Goal: Use online tool/utility: Utilize a website feature to perform a specific function

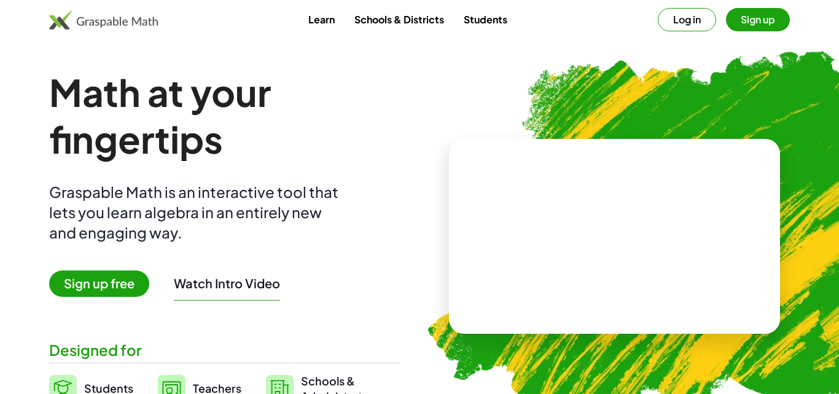
click at [119, 281] on span "Sign up free" at bounding box center [99, 283] width 100 height 26
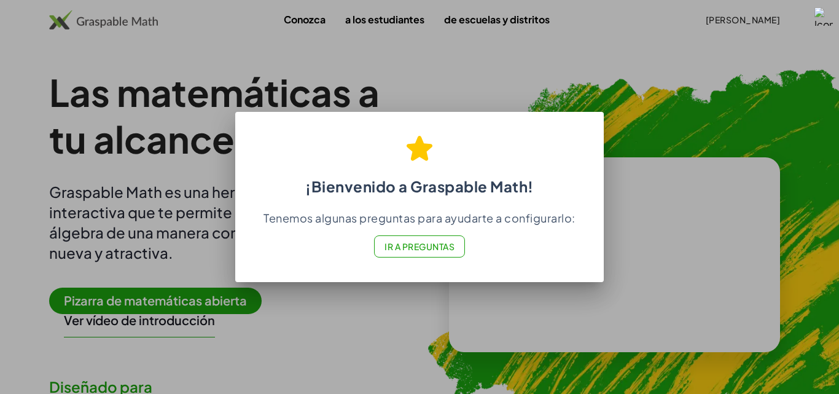
click at [435, 239] on button "Ir a Preguntas" at bounding box center [419, 246] width 91 height 22
click at [591, 138] on div "¡Bienvenido a Graspable Math! Tenemos algunas preguntas para ayudarte a configu…" at bounding box center [419, 193] width 368 height 158
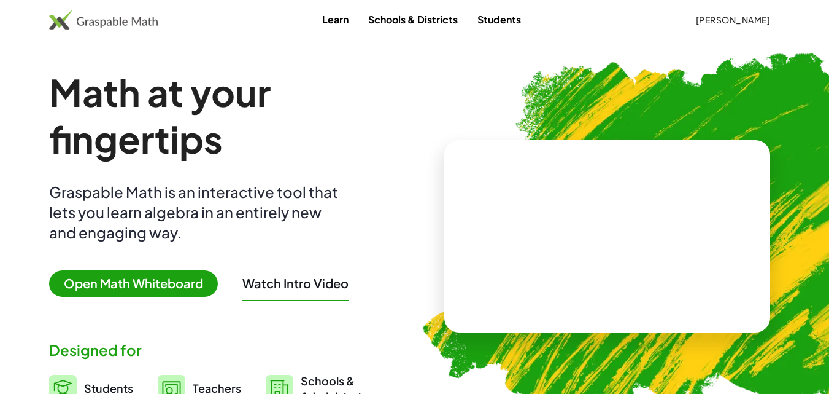
click at [119, 278] on div "Math at your fingertips Graspable Math is an interactive tool that lets you lea…" at bounding box center [222, 236] width 346 height 335
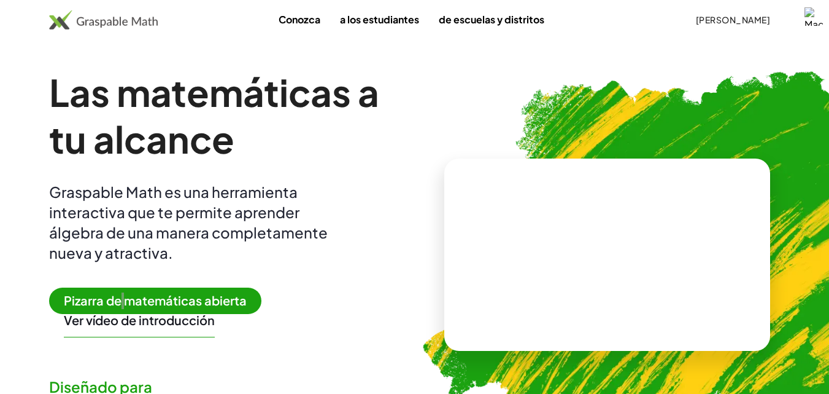
click at [134, 299] on font "Pizarra de matemáticas abierta" at bounding box center [155, 299] width 183 height 15
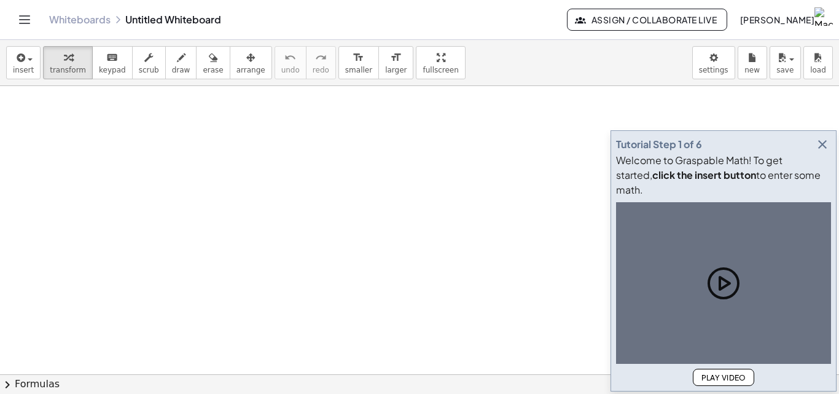
click at [821, 143] on icon "button" at bounding box center [822, 144] width 15 height 15
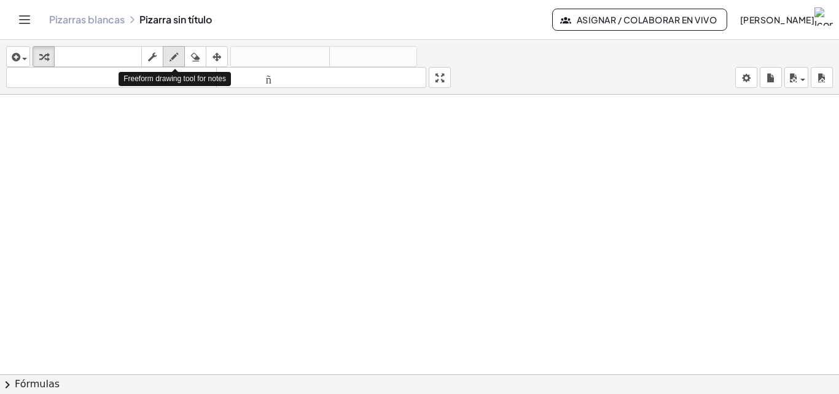
click at [171, 56] on icon "button" at bounding box center [173, 57] width 9 height 15
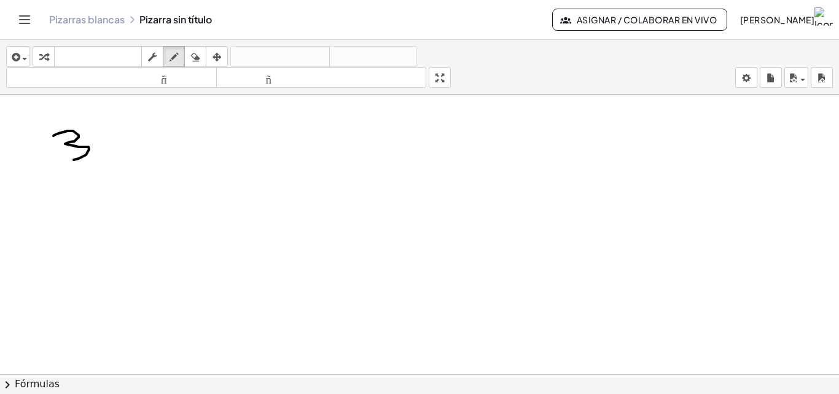
drag, startPoint x: 53, startPoint y: 136, endPoint x: 73, endPoint y: 160, distance: 31.0
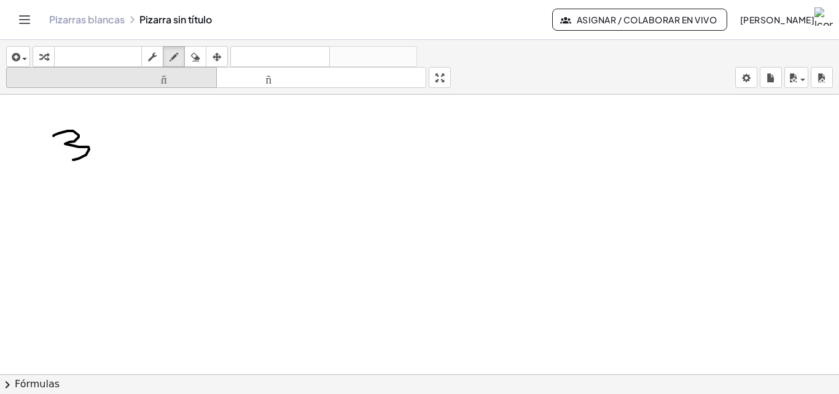
drag, startPoint x: 196, startPoint y: 56, endPoint x: 179, endPoint y: 69, distance: 21.1
click at [192, 61] on icon "button" at bounding box center [195, 57] width 9 height 15
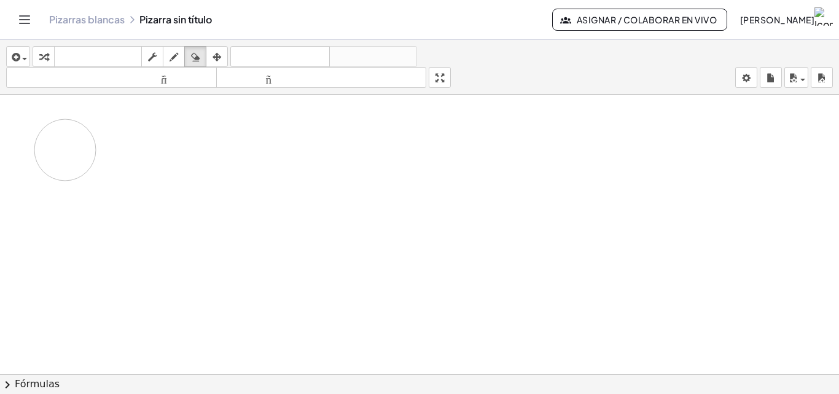
drag, startPoint x: 87, startPoint y: 146, endPoint x: 59, endPoint y: 147, distance: 28.3
drag, startPoint x: 175, startPoint y: 55, endPoint x: 184, endPoint y: 158, distance: 103.5
click at [176, 65] on button "dibujar" at bounding box center [174, 56] width 22 height 21
drag, startPoint x: 155, startPoint y: 139, endPoint x: 143, endPoint y: 177, distance: 40.6
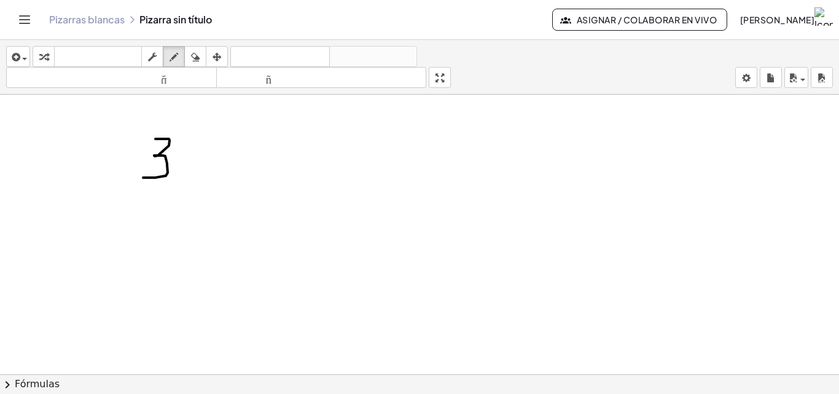
drag, startPoint x: 208, startPoint y: 147, endPoint x: 194, endPoint y: 179, distance: 34.7
drag, startPoint x: 231, startPoint y: 153, endPoint x: 239, endPoint y: 149, distance: 8.5
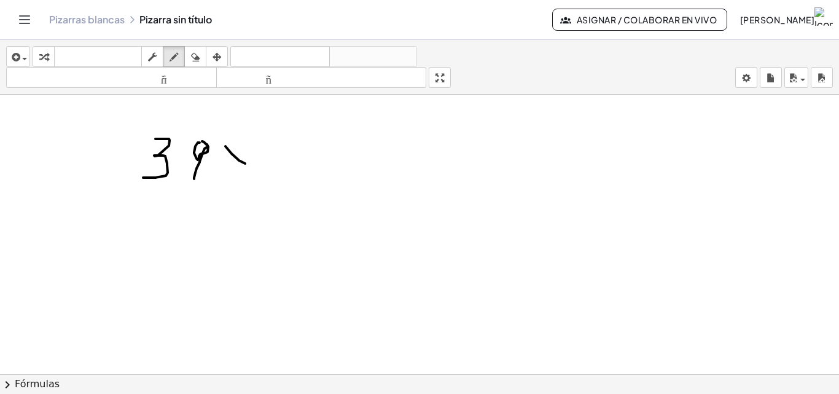
drag, startPoint x: 233, startPoint y: 152, endPoint x: 228, endPoint y: 164, distance: 12.9
drag, startPoint x: 148, startPoint y: 212, endPoint x: 167, endPoint y: 227, distance: 24.1
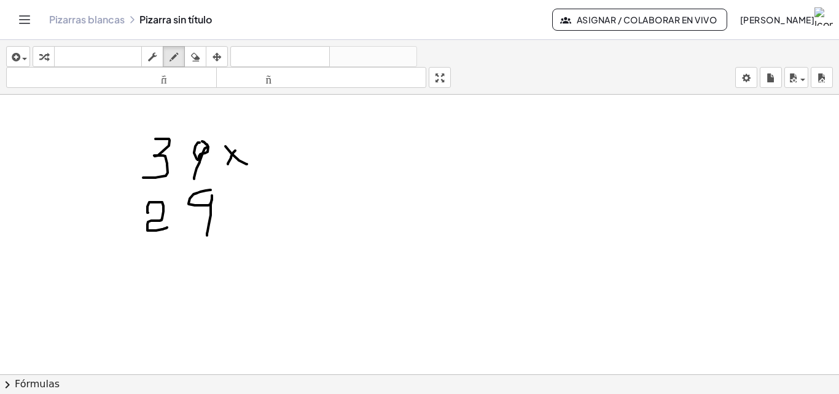
drag, startPoint x: 206, startPoint y: 190, endPoint x: 203, endPoint y: 239, distance: 49.2
drag, startPoint x: 136, startPoint y: 243, endPoint x: 242, endPoint y: 259, distance: 107.5
drag, startPoint x: 197, startPoint y: 276, endPoint x: 218, endPoint y: 259, distance: 27.0
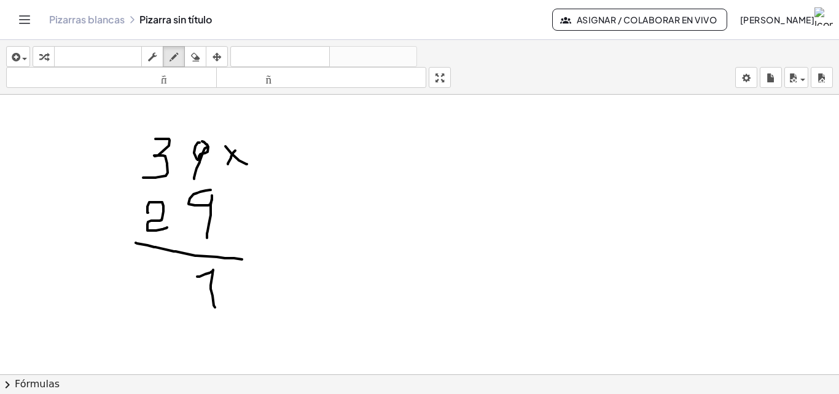
drag, startPoint x: 372, startPoint y: 177, endPoint x: 382, endPoint y: 216, distance: 39.9
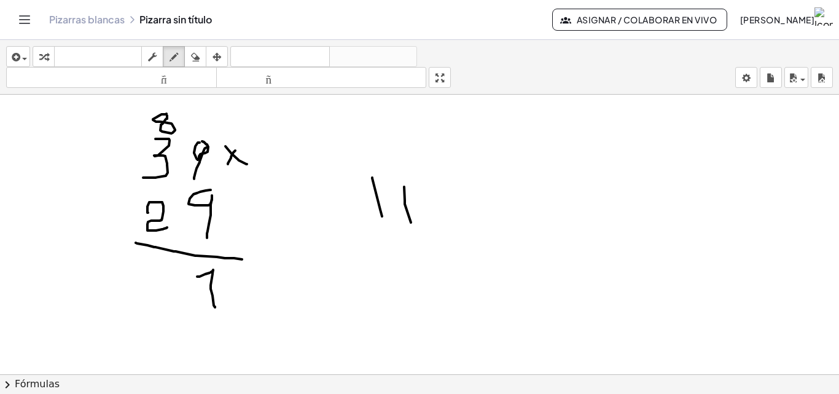
drag, startPoint x: 404, startPoint y: 187, endPoint x: 455, endPoint y: 171, distance: 53.4
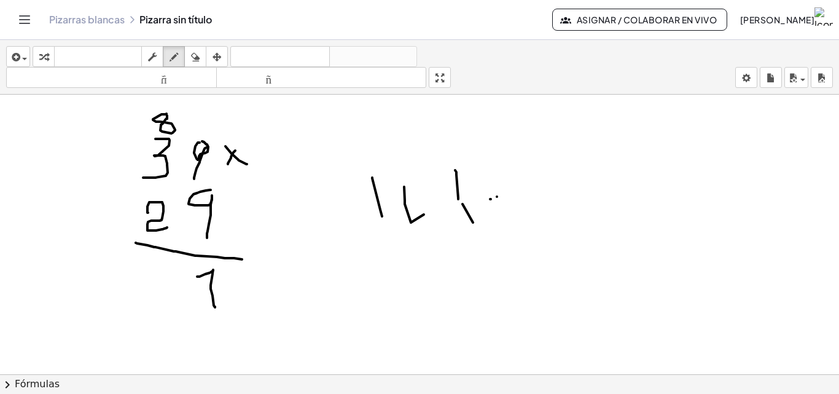
drag, startPoint x: 462, startPoint y: 168, endPoint x: 487, endPoint y: 203, distance: 43.1
drag, startPoint x: 505, startPoint y: 182, endPoint x: 514, endPoint y: 217, distance: 35.4
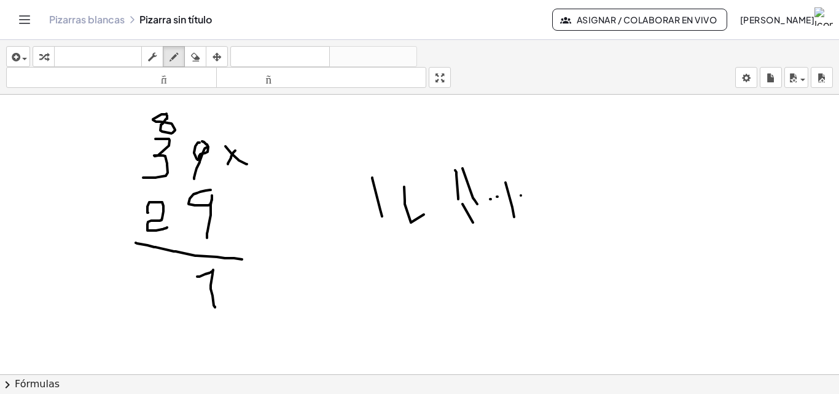
drag, startPoint x: 534, startPoint y: 169, endPoint x: 551, endPoint y: 254, distance: 85.8
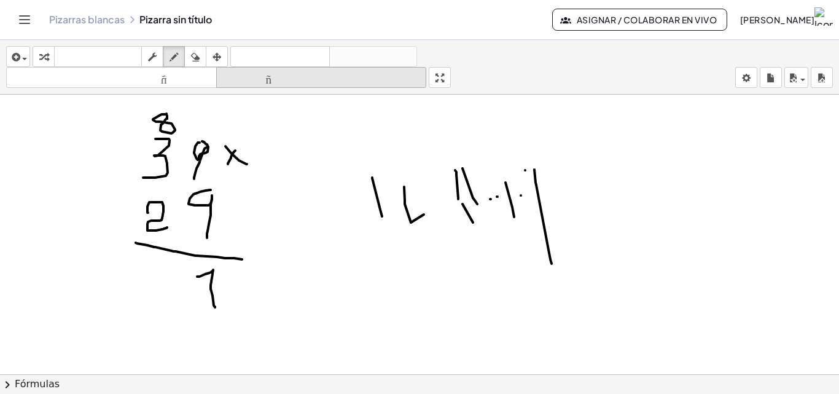
drag, startPoint x: 192, startPoint y: 57, endPoint x: 231, endPoint y: 83, distance: 47.5
click at [196, 58] on icon "button" at bounding box center [195, 57] width 9 height 15
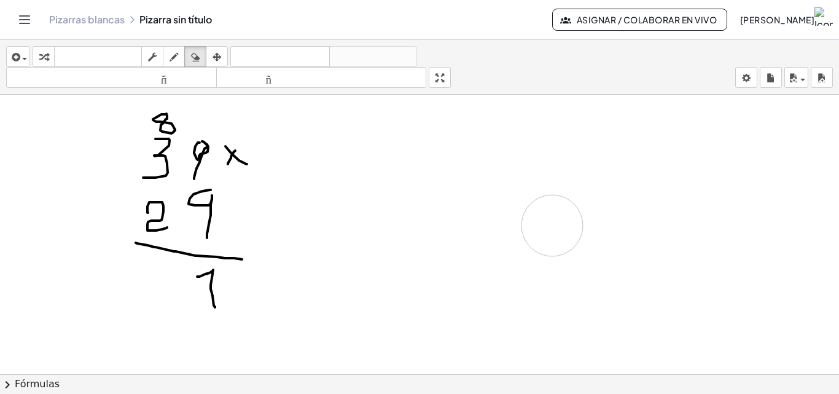
drag, startPoint x: 468, startPoint y: 216, endPoint x: 564, endPoint y: 209, distance: 96.0
click at [176, 50] on icon "button" at bounding box center [173, 57] width 9 height 15
drag, startPoint x: 390, startPoint y: 166, endPoint x: 389, endPoint y: 199, distance: 33.2
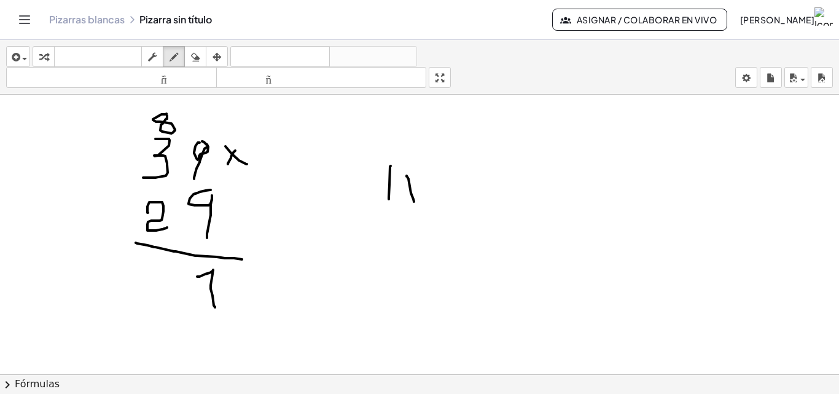
drag, startPoint x: 406, startPoint y: 176, endPoint x: 425, endPoint y: 188, distance: 22.6
drag, startPoint x: 438, startPoint y: 169, endPoint x: 448, endPoint y: 208, distance: 39.9
drag, startPoint x: 471, startPoint y: 175, endPoint x: 479, endPoint y: 202, distance: 28.0
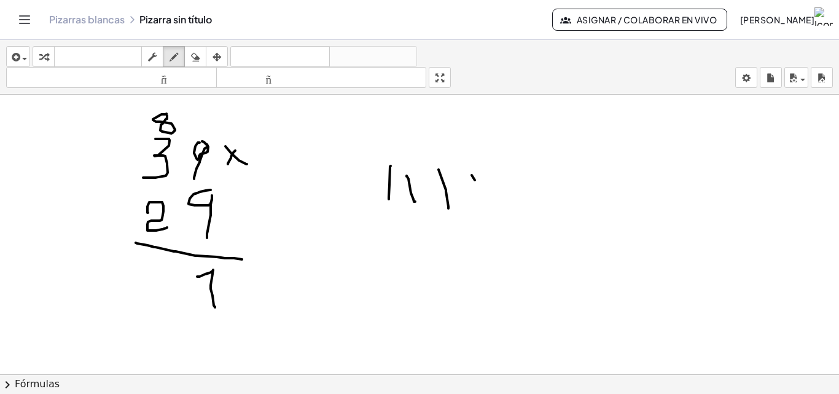
drag, startPoint x: 544, startPoint y: 160, endPoint x: 550, endPoint y: 193, distance: 33.7
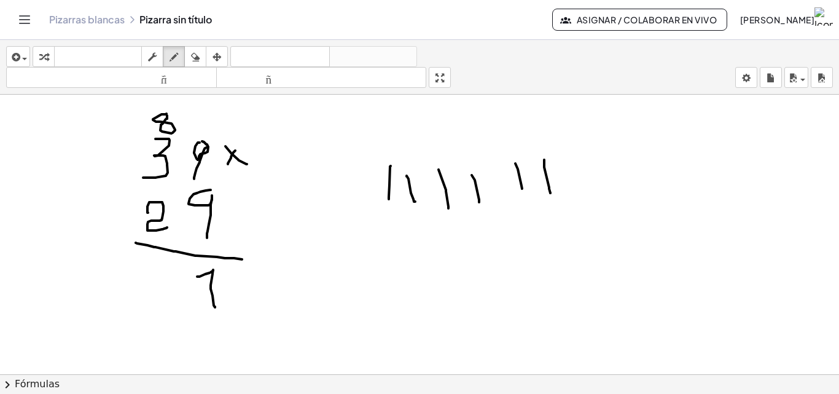
drag, startPoint x: 173, startPoint y: 274, endPoint x: 159, endPoint y: 291, distance: 21.9
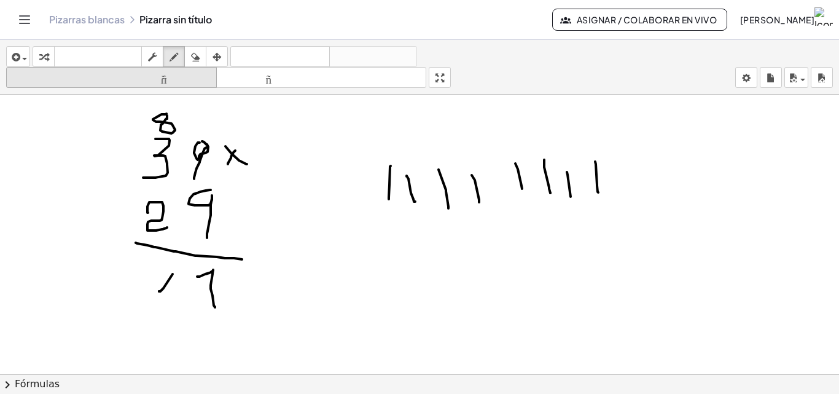
drag, startPoint x: 201, startPoint y: 53, endPoint x: 191, endPoint y: 87, distance: 35.3
click at [201, 55] on div "button" at bounding box center [195, 56] width 16 height 15
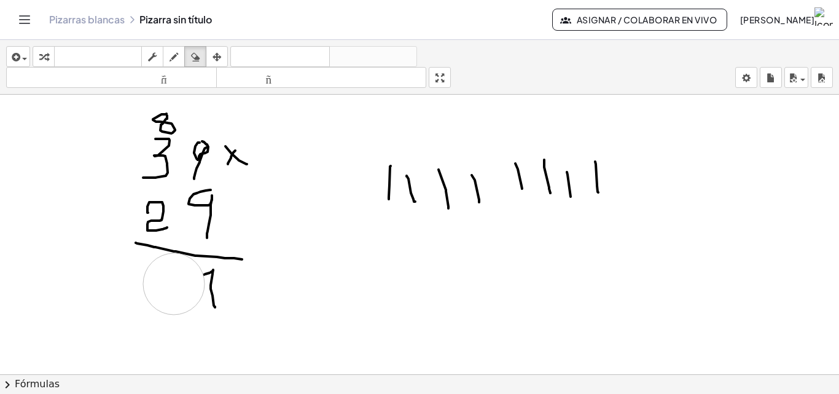
drag, startPoint x: 177, startPoint y: 333, endPoint x: 174, endPoint y: 284, distance: 49.8
click at [175, 54] on icon "button" at bounding box center [173, 57] width 9 height 15
drag, startPoint x: 160, startPoint y: 276, endPoint x: 136, endPoint y: 299, distance: 33.9
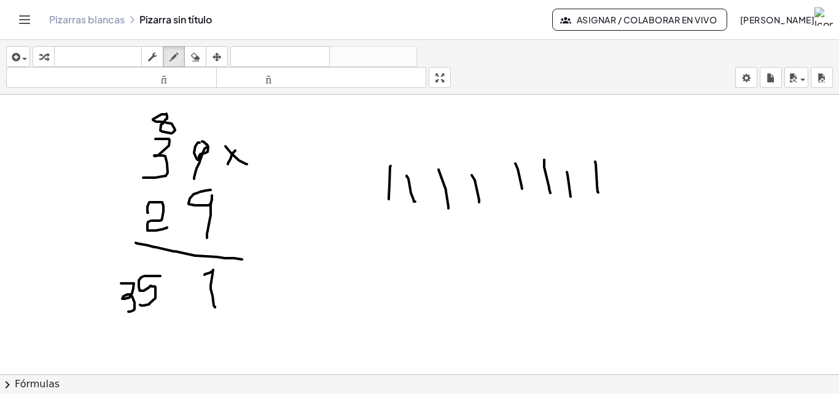
drag, startPoint x: 121, startPoint y: 283, endPoint x: 125, endPoint y: 311, distance: 27.9
click at [196, 56] on icon "button" at bounding box center [195, 57] width 9 height 15
drag, startPoint x: 119, startPoint y: 289, endPoint x: 150, endPoint y: 291, distance: 31.4
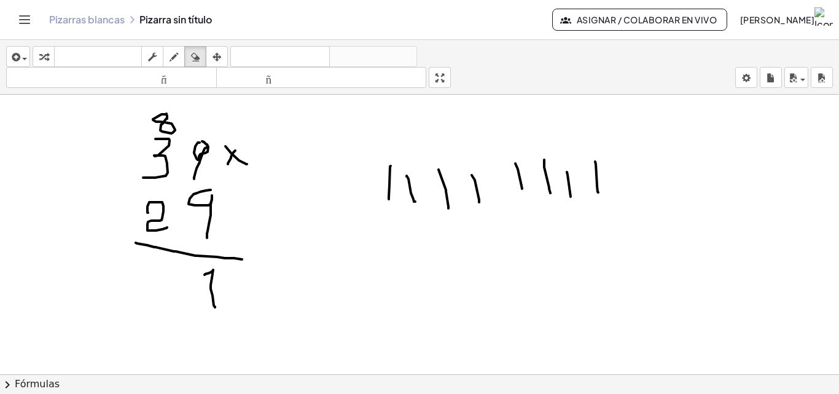
drag, startPoint x: 173, startPoint y: 58, endPoint x: 193, endPoint y: 169, distance: 113.0
click at [173, 61] on icon "button" at bounding box center [173, 57] width 9 height 15
drag, startPoint x: 147, startPoint y: 266, endPoint x: 158, endPoint y: 264, distance: 11.8
drag, startPoint x: 146, startPoint y: 265, endPoint x: 139, endPoint y: 297, distance: 32.0
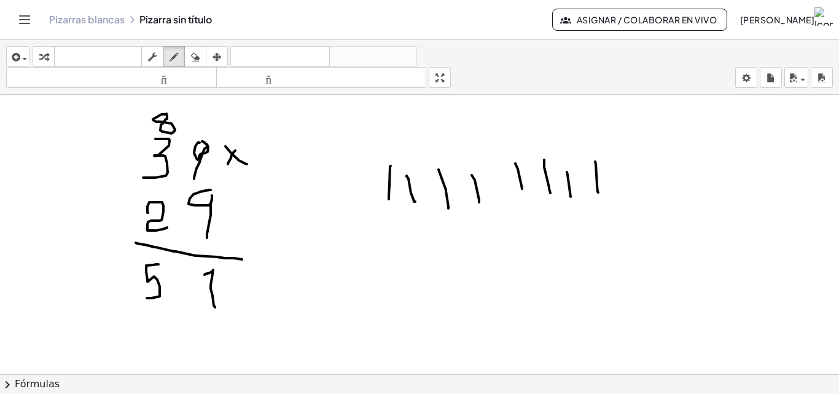
drag, startPoint x: 103, startPoint y: 265, endPoint x: 111, endPoint y: 279, distance: 15.7
drag, startPoint x: 109, startPoint y: 279, endPoint x: 111, endPoint y: 290, distance: 11.1
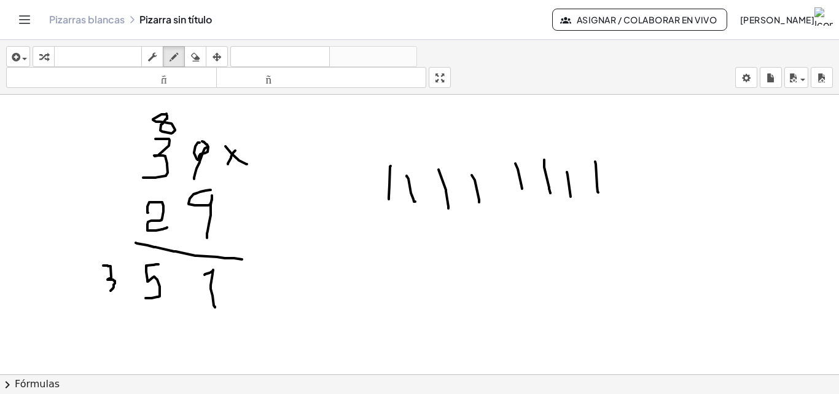
drag, startPoint x: 110, startPoint y: 292, endPoint x: 103, endPoint y: 292, distance: 6.8
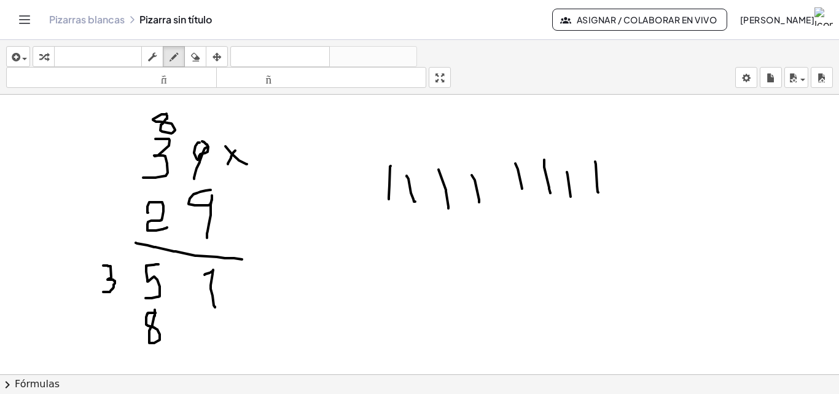
drag, startPoint x: 127, startPoint y: 115, endPoint x: 126, endPoint y: 123, distance: 8.7
drag, startPoint x: 122, startPoint y: 117, endPoint x: 127, endPoint y: 114, distance: 6.3
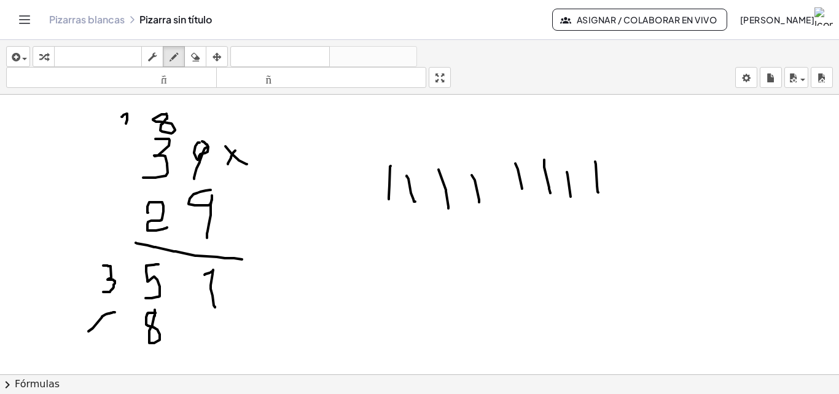
drag, startPoint x: 115, startPoint y: 312, endPoint x: 88, endPoint y: 331, distance: 32.5
drag, startPoint x: 92, startPoint y: 333, endPoint x: 106, endPoint y: 333, distance: 14.1
drag, startPoint x: 188, startPoint y: 53, endPoint x: 188, endPoint y: 65, distance: 12.3
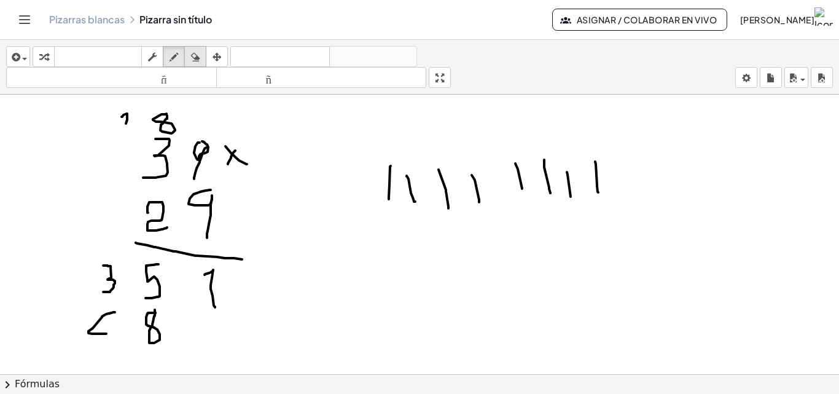
click at [188, 56] on div "button" at bounding box center [195, 56] width 16 height 15
drag, startPoint x: 123, startPoint y: 330, endPoint x: 107, endPoint y: 330, distance: 15.3
drag, startPoint x: 173, startPoint y: 53, endPoint x: 177, endPoint y: 104, distance: 51.1
click at [173, 55] on icon "button" at bounding box center [173, 57] width 9 height 15
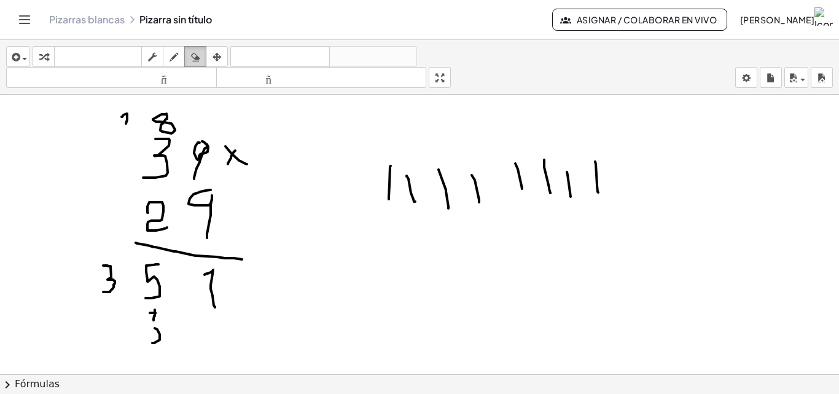
click at [195, 53] on icon "button" at bounding box center [195, 57] width 9 height 15
drag, startPoint x: 224, startPoint y: 348, endPoint x: 164, endPoint y: 336, distance: 61.4
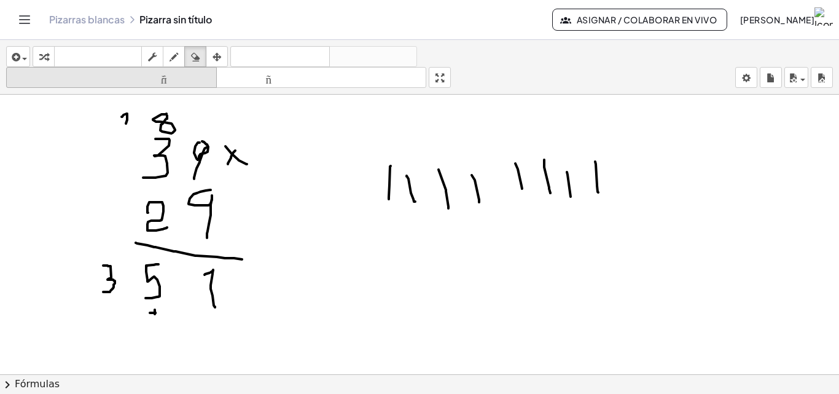
click at [171, 63] on icon "button" at bounding box center [173, 57] width 9 height 15
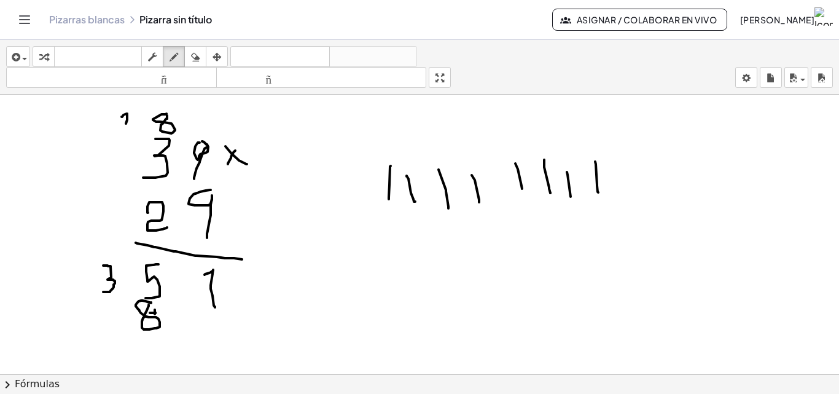
drag, startPoint x: 108, startPoint y: 308, endPoint x: 101, endPoint y: 313, distance: 9.2
click at [200, 60] on icon "button" at bounding box center [195, 57] width 9 height 15
drag, startPoint x: 45, startPoint y: 324, endPoint x: 101, endPoint y: 335, distance: 56.9
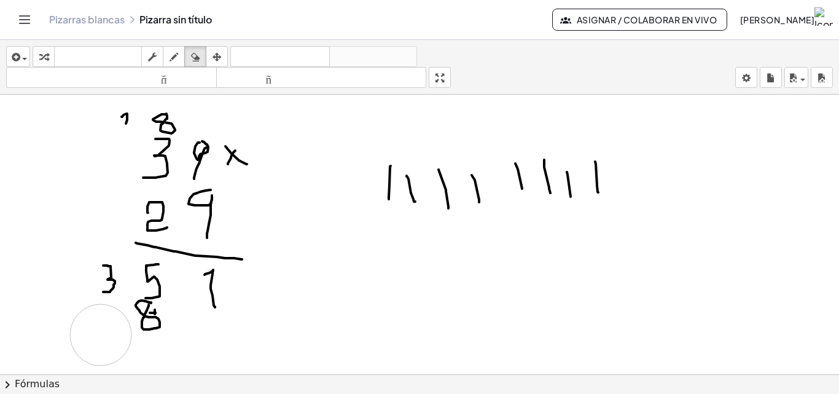
click at [174, 59] on icon "button" at bounding box center [173, 57] width 9 height 15
drag, startPoint x: 99, startPoint y: 306, endPoint x: 123, endPoint y: 335, distance: 38.0
drag, startPoint x: 111, startPoint y: 318, endPoint x: 127, endPoint y: 316, distance: 16.1
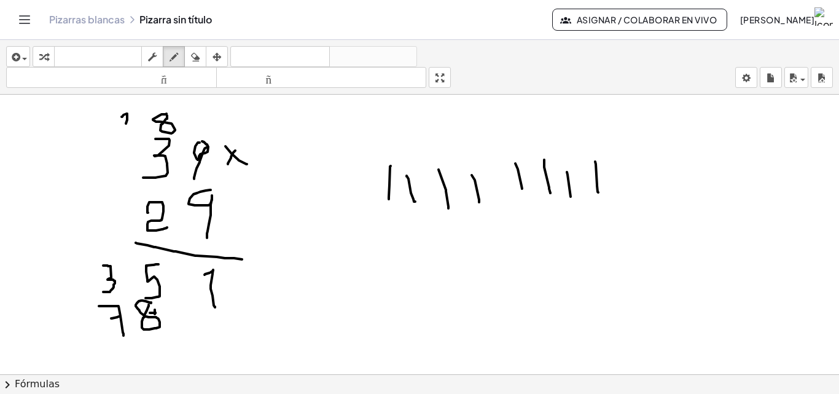
drag, startPoint x: 96, startPoint y: 343, endPoint x: 273, endPoint y: 321, distance: 177.5
drag, startPoint x: 273, startPoint y: 321, endPoint x: 250, endPoint y: 291, distance: 37.3
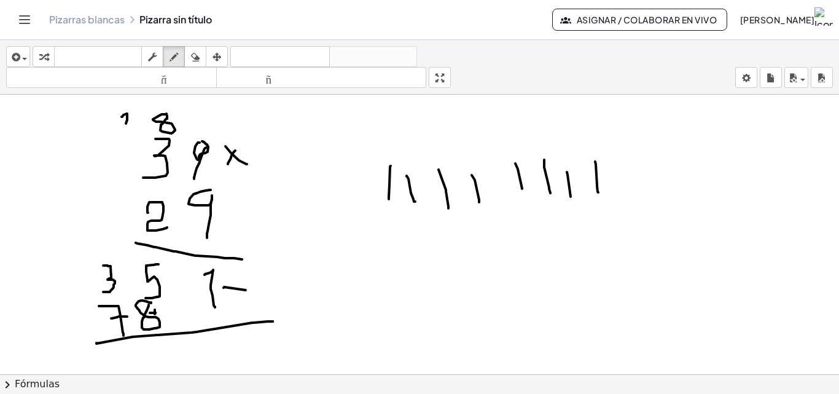
drag, startPoint x: 223, startPoint y: 287, endPoint x: 260, endPoint y: 283, distance: 37.1
drag, startPoint x: 249, startPoint y: 270, endPoint x: 240, endPoint y: 317, distance: 48.0
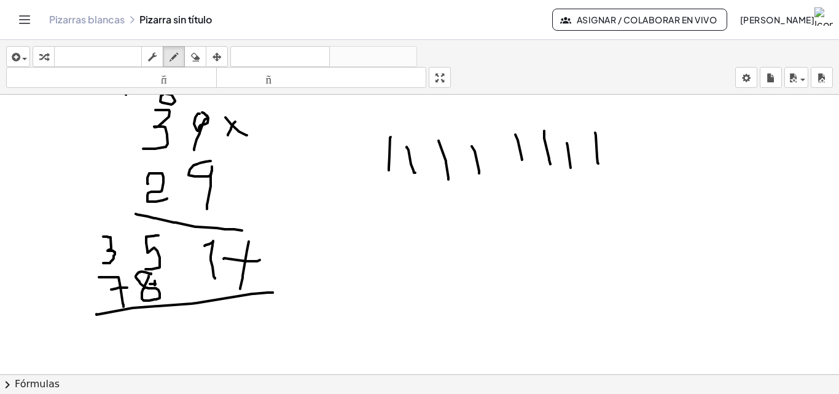
scroll to position [61, 0]
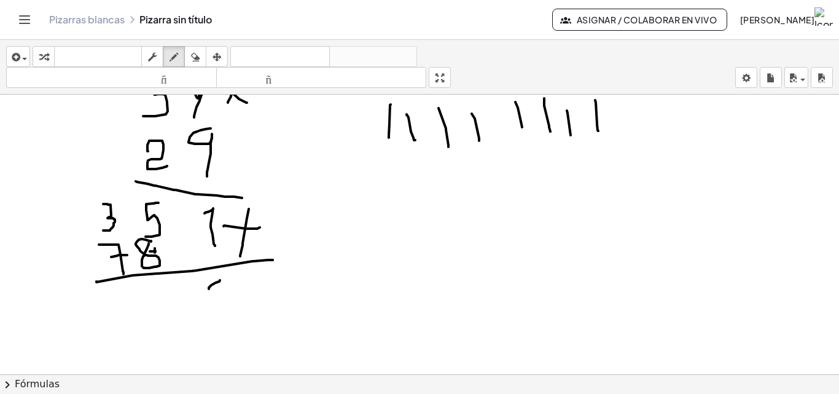
drag, startPoint x: 209, startPoint y: 289, endPoint x: 222, endPoint y: 279, distance: 16.7
click at [221, 279] on div at bounding box center [419, 361] width 839 height 656
drag, startPoint x: 223, startPoint y: 277, endPoint x: 225, endPoint y: 328, distance: 50.4
click at [225, 328] on div at bounding box center [419, 361] width 839 height 656
drag, startPoint x: 149, startPoint y: 292, endPoint x: 164, endPoint y: 336, distance: 46.6
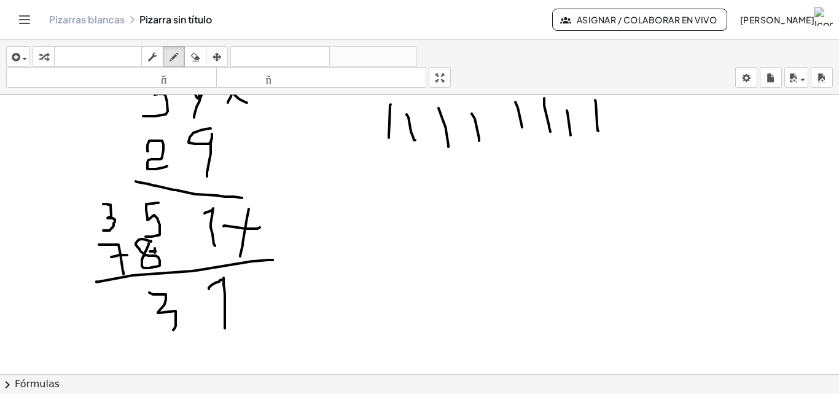
click at [165, 336] on div at bounding box center [419, 361] width 839 height 656
click at [160, 336] on div at bounding box center [419, 361] width 839 height 656
click at [108, 182] on div at bounding box center [419, 361] width 839 height 656
drag, startPoint x: 108, startPoint y: 182, endPoint x: 108, endPoint y: 192, distance: 9.8
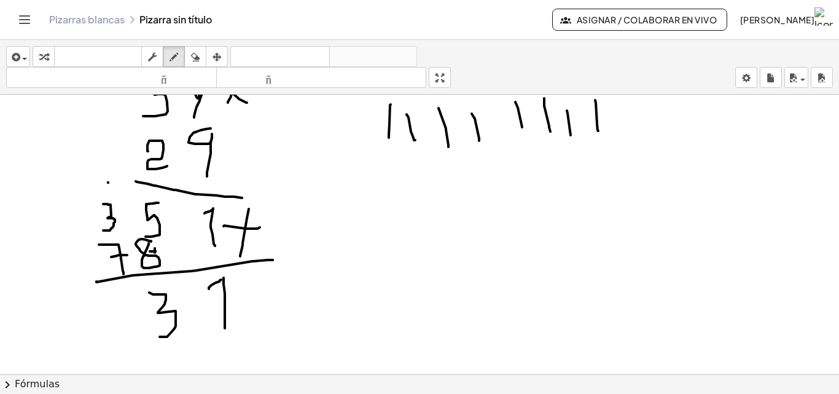
click at [108, 192] on div at bounding box center [419, 361] width 839 height 656
drag, startPoint x: 394, startPoint y: 211, endPoint x: 393, endPoint y: 230, distance: 18.5
click at [393, 230] on div at bounding box center [419, 361] width 839 height 656
drag, startPoint x: 419, startPoint y: 199, endPoint x: 449, endPoint y: 201, distance: 30.1
click at [421, 249] on div at bounding box center [419, 361] width 839 height 656
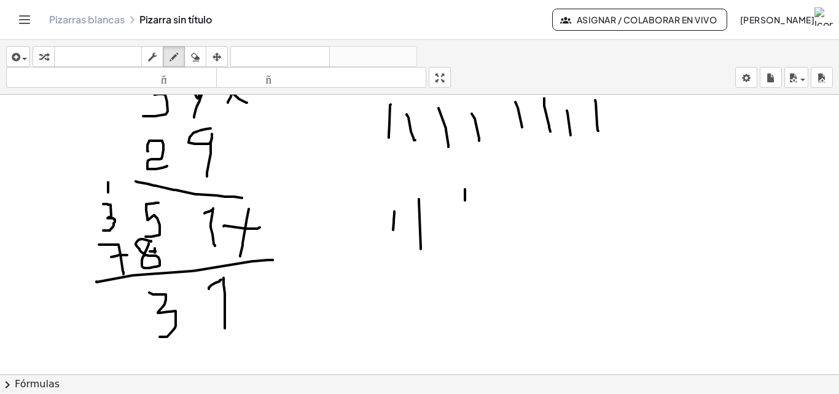
drag, startPoint x: 465, startPoint y: 190, endPoint x: 471, endPoint y: 277, distance: 87.4
click at [470, 278] on div at bounding box center [419, 361] width 839 height 656
drag, startPoint x: 507, startPoint y: 214, endPoint x: 511, endPoint y: 231, distance: 17.1
click at [511, 231] on div at bounding box center [419, 361] width 839 height 656
drag, startPoint x: 522, startPoint y: 190, endPoint x: 536, endPoint y: 222, distance: 34.9
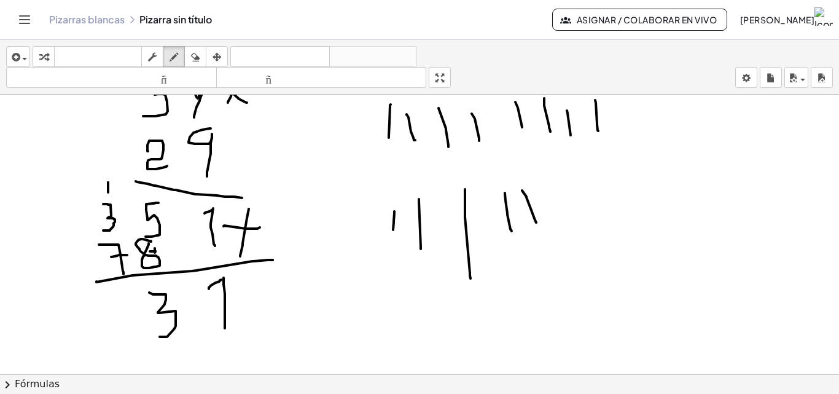
click at [536, 222] on div at bounding box center [419, 361] width 839 height 656
drag, startPoint x: 548, startPoint y: 184, endPoint x: 559, endPoint y: 224, distance: 41.8
click at [559, 224] on div at bounding box center [419, 361] width 839 height 656
drag, startPoint x: 576, startPoint y: 173, endPoint x: 605, endPoint y: 229, distance: 62.6
click at [600, 254] on div at bounding box center [419, 361] width 839 height 656
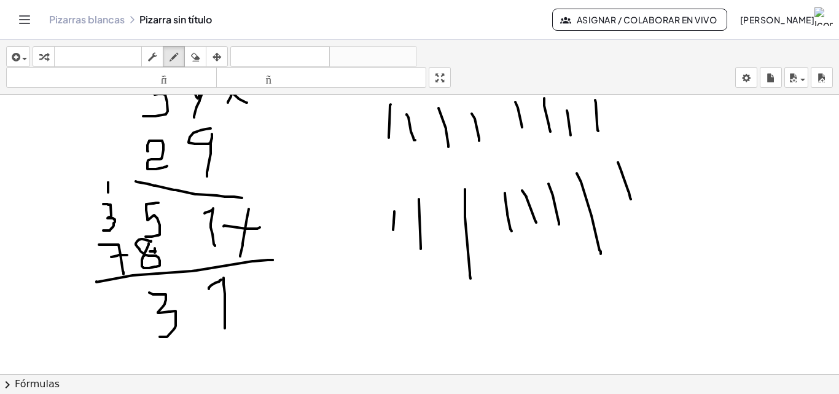
drag, startPoint x: 618, startPoint y: 162, endPoint x: 634, endPoint y: 209, distance: 49.9
click at [632, 203] on div at bounding box center [419, 361] width 839 height 656
click at [193, 54] on icon "button" at bounding box center [195, 57] width 9 height 15
drag, startPoint x: 675, startPoint y: 173, endPoint x: 629, endPoint y: 182, distance: 47.0
click at [629, 182] on div at bounding box center [419, 361] width 839 height 656
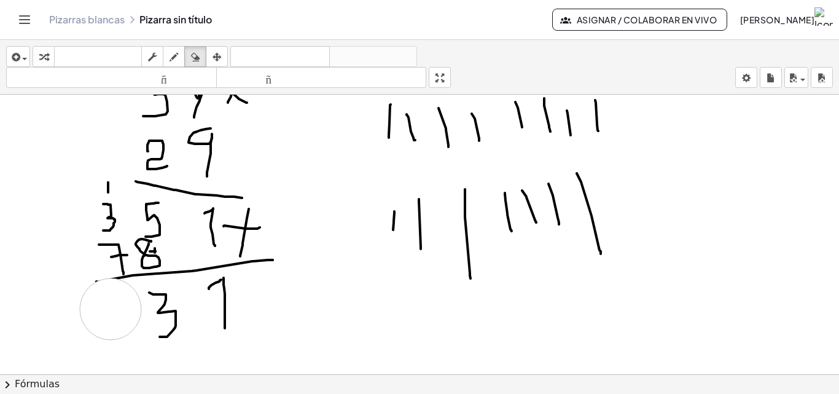
drag, startPoint x: 102, startPoint y: 313, endPoint x: 112, endPoint y: 308, distance: 11.5
click at [112, 308] on div at bounding box center [419, 361] width 839 height 656
click at [178, 61] on icon "button" at bounding box center [173, 57] width 9 height 15
drag, startPoint x: 99, startPoint y: 308, endPoint x: 113, endPoint y: 326, distance: 23.2
click at [113, 326] on div at bounding box center [419, 361] width 839 height 656
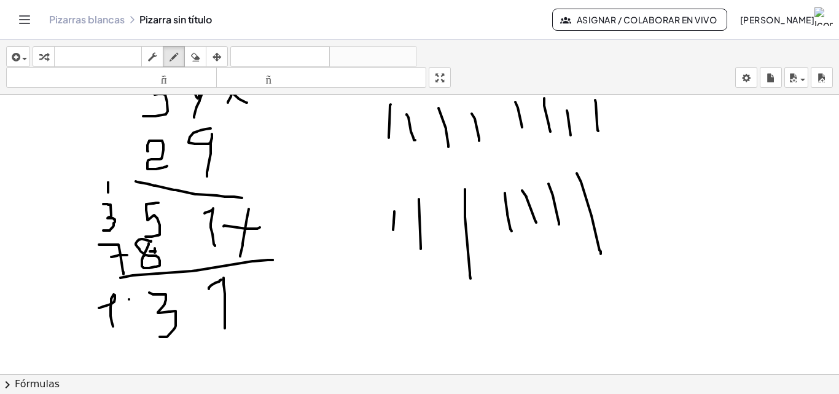
click at [129, 299] on div at bounding box center [419, 361] width 839 height 656
drag, startPoint x: 128, startPoint y: 305, endPoint x: 146, endPoint y: 320, distance: 22.6
click at [146, 320] on div at bounding box center [419, 361] width 839 height 656
drag, startPoint x: 120, startPoint y: 303, endPoint x: 121, endPoint y: 320, distance: 17.2
click at [121, 320] on div at bounding box center [419, 361] width 839 height 656
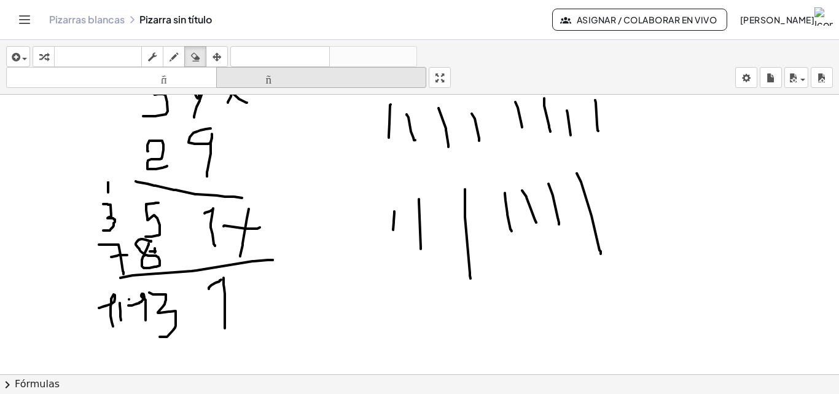
drag, startPoint x: 192, startPoint y: 58, endPoint x: 287, endPoint y: 69, distance: 95.1
click at [195, 58] on icon "button" at bounding box center [195, 57] width 9 height 15
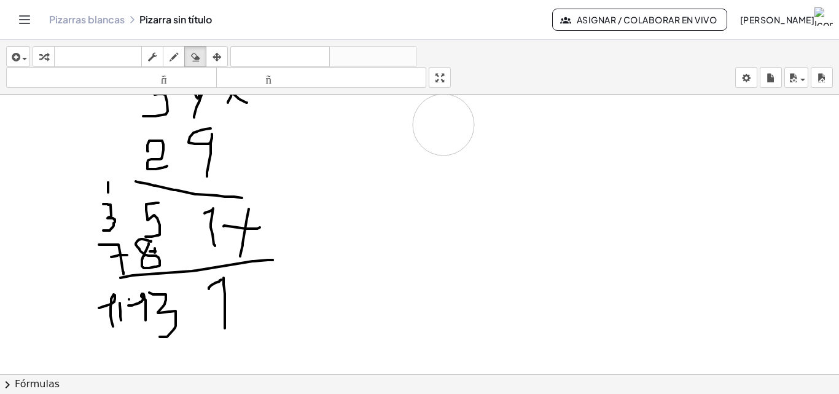
drag, startPoint x: 387, startPoint y: 108, endPoint x: 355, endPoint y: 132, distance: 40.4
click at [444, 184] on div at bounding box center [419, 361] width 839 height 656
click at [172, 63] on icon "button" at bounding box center [173, 57] width 9 height 15
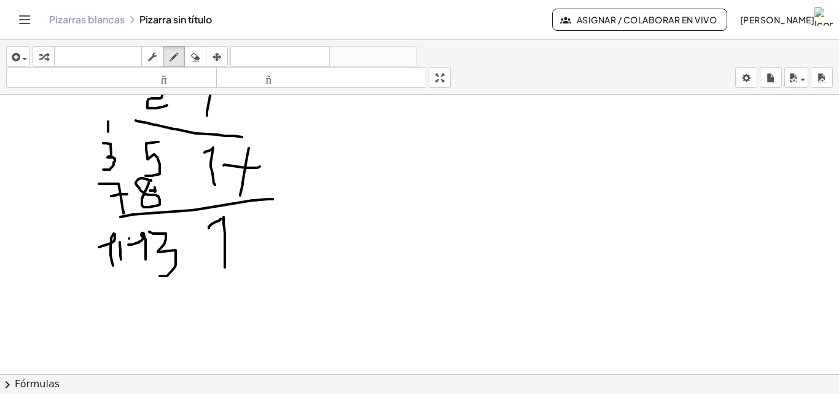
scroll to position [376, 0]
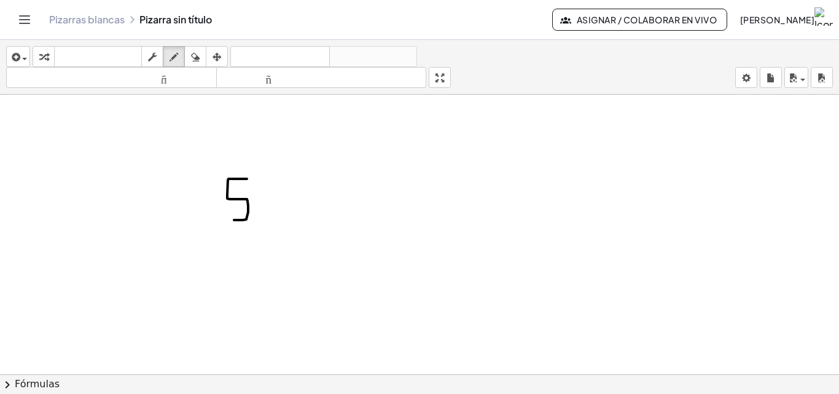
drag, startPoint x: 247, startPoint y: 179, endPoint x: 234, endPoint y: 220, distance: 43.1
click at [234, 220] on div at bounding box center [419, 137] width 839 height 838
drag, startPoint x: 285, startPoint y: 182, endPoint x: 270, endPoint y: 204, distance: 26.9
click at [270, 204] on div at bounding box center [419, 137] width 839 height 838
drag, startPoint x: 301, startPoint y: 190, endPoint x: 328, endPoint y: 206, distance: 31.7
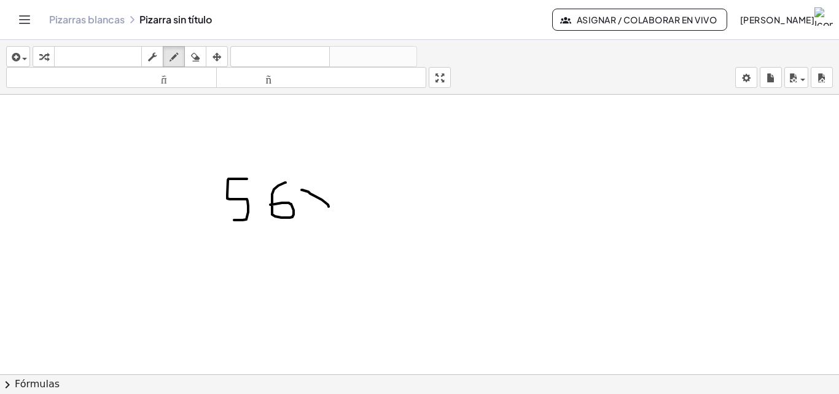
click at [328, 206] on div at bounding box center [419, 137] width 839 height 838
drag, startPoint x: 315, startPoint y: 184, endPoint x: 316, endPoint y: 211, distance: 27.7
click at [316, 211] on div at bounding box center [419, 137] width 839 height 838
drag, startPoint x: 231, startPoint y: 233, endPoint x: 250, endPoint y: 238, distance: 19.7
click at [250, 248] on div at bounding box center [419, 137] width 839 height 838
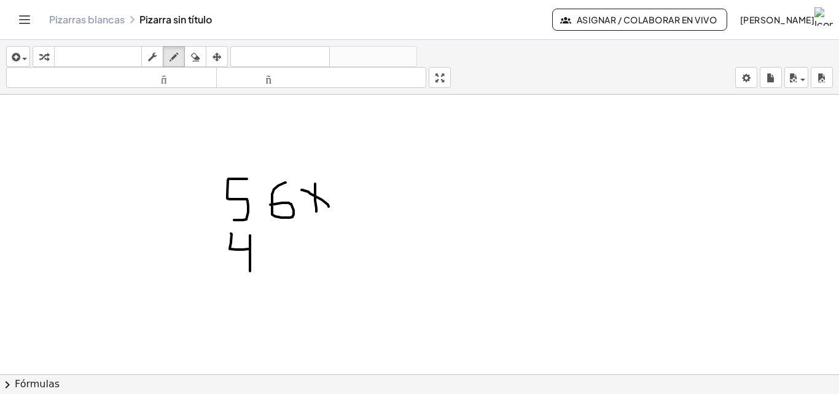
drag, startPoint x: 250, startPoint y: 238, endPoint x: 254, endPoint y: 285, distance: 47.5
click at [254, 293] on div at bounding box center [419, 137] width 839 height 838
drag, startPoint x: 279, startPoint y: 241, endPoint x: 266, endPoint y: 264, distance: 26.4
click at [271, 263] on div at bounding box center [419, 137] width 839 height 838
drag, startPoint x: 218, startPoint y: 308, endPoint x: 324, endPoint y: 297, distance: 106.2
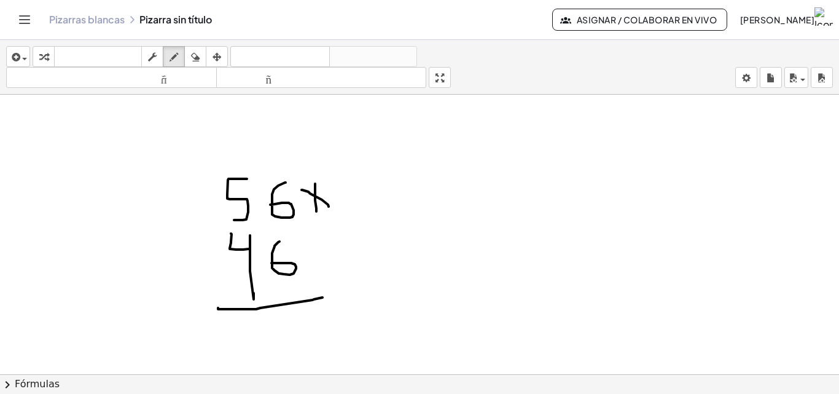
click at [324, 297] on div at bounding box center [419, 137] width 839 height 838
drag, startPoint x: 422, startPoint y: 198, endPoint x: 406, endPoint y: 225, distance: 30.8
click at [406, 225] on div at bounding box center [419, 137] width 839 height 838
drag, startPoint x: 455, startPoint y: 208, endPoint x: 468, endPoint y: 252, distance: 46.2
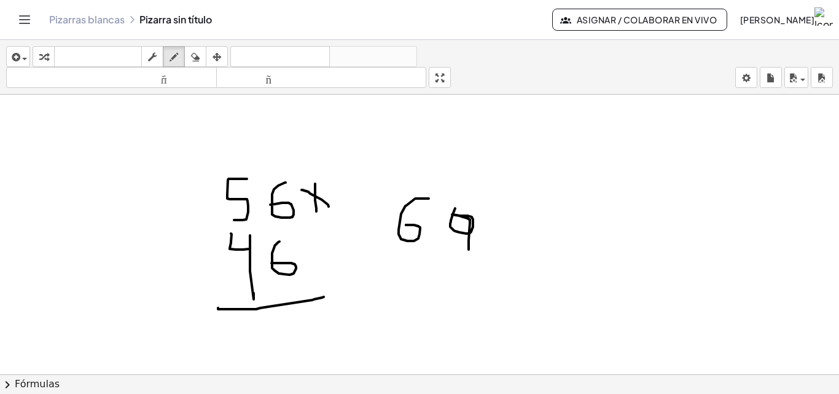
click at [468, 252] on div at bounding box center [419, 137] width 839 height 838
drag, startPoint x: 476, startPoint y: 222, endPoint x: 497, endPoint y: 233, distance: 23.1
click at [497, 236] on div at bounding box center [419, 137] width 839 height 838
drag, startPoint x: 497, startPoint y: 221, endPoint x: 479, endPoint y: 239, distance: 25.2
click at [479, 239] on div at bounding box center [419, 137] width 839 height 838
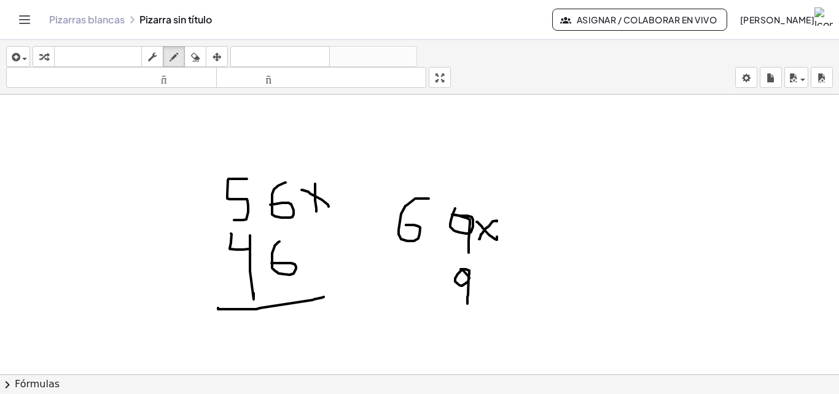
drag, startPoint x: 465, startPoint y: 269, endPoint x: 465, endPoint y: 303, distance: 33.8
click at [467, 305] on div at bounding box center [419, 137] width 839 height 838
drag, startPoint x: 424, startPoint y: 274, endPoint x: 403, endPoint y: 305, distance: 38.0
click at [405, 305] on div at bounding box center [419, 137] width 839 height 838
drag, startPoint x: 355, startPoint y: 311, endPoint x: 489, endPoint y: 316, distance: 133.9
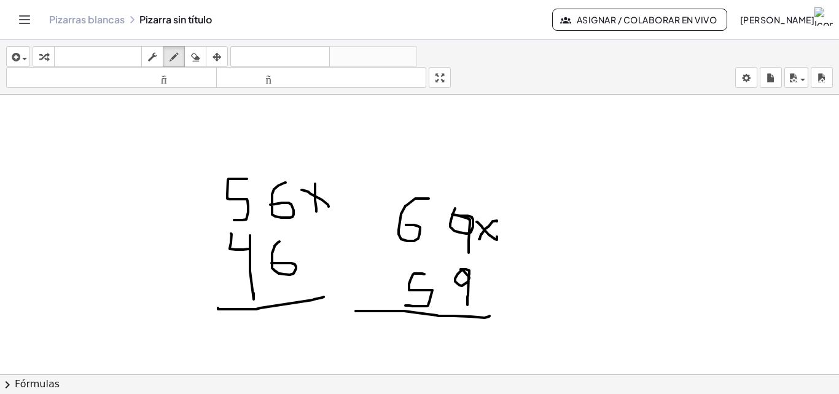
click at [489, 316] on div at bounding box center [419, 137] width 839 height 838
drag, startPoint x: 458, startPoint y: 338, endPoint x: 472, endPoint y: 355, distance: 22.7
click at [472, 355] on div at bounding box center [419, 137] width 839 height 838
drag, startPoint x: 426, startPoint y: 161, endPoint x: 433, endPoint y: 182, distance: 21.9
click at [433, 182] on div at bounding box center [419, 137] width 839 height 838
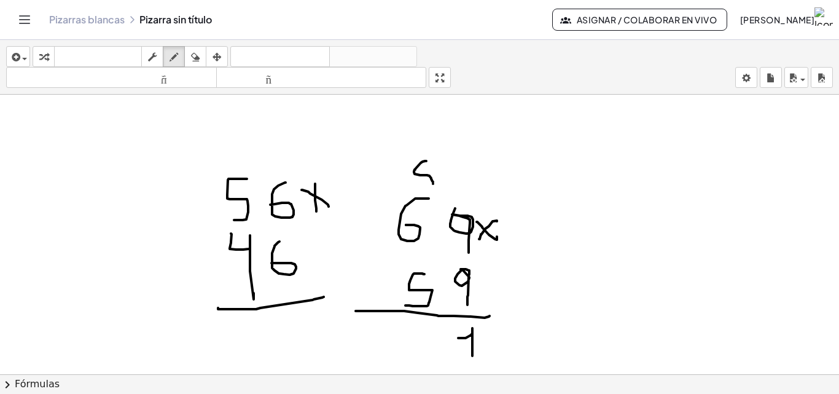
click at [433, 186] on div at bounding box center [419, 137] width 839 height 838
drag, startPoint x: 433, startPoint y: 186, endPoint x: 425, endPoint y: 166, distance: 21.0
click at [425, 166] on div at bounding box center [419, 137] width 839 height 838
drag, startPoint x: 424, startPoint y: 162, endPoint x: 424, endPoint y: 169, distance: 6.8
click at [424, 169] on div at bounding box center [419, 137] width 839 height 838
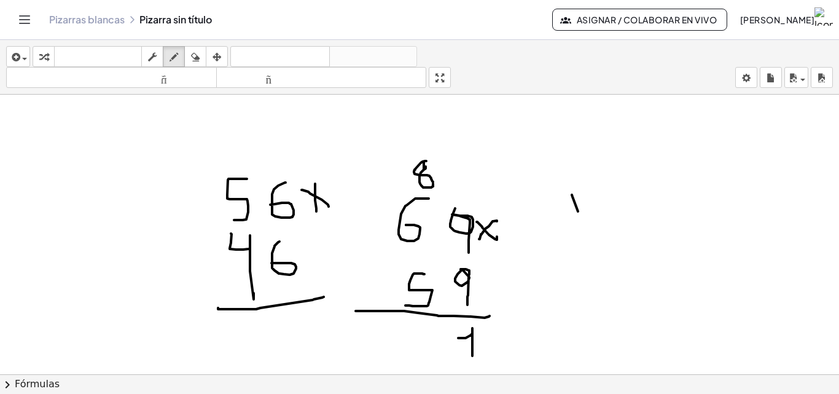
click at [579, 215] on div at bounding box center [419, 137] width 839 height 838
drag, startPoint x: 594, startPoint y: 203, endPoint x: 597, endPoint y: 209, distance: 7.7
click at [597, 209] on div at bounding box center [419, 137] width 839 height 838
drag, startPoint x: 619, startPoint y: 196, endPoint x: 626, endPoint y: 209, distance: 14.0
click at [626, 209] on div at bounding box center [419, 137] width 839 height 838
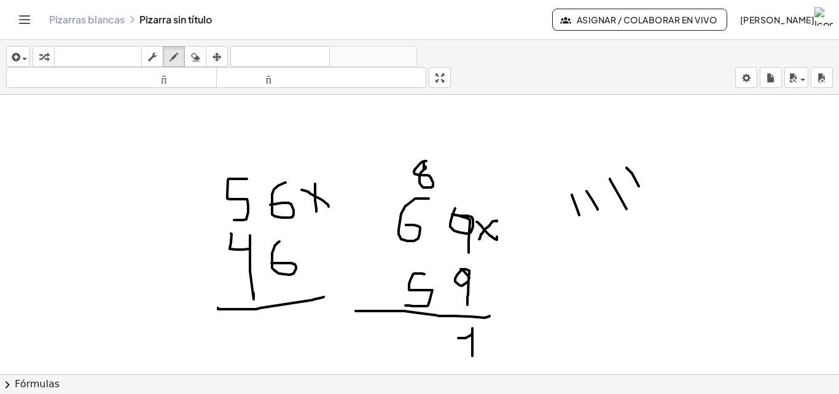
drag, startPoint x: 626, startPoint y: 168, endPoint x: 640, endPoint y: 192, distance: 27.8
click at [640, 192] on div at bounding box center [419, 137] width 839 height 838
click at [662, 178] on div at bounding box center [419, 137] width 839 height 838
drag, startPoint x: 679, startPoint y: 160, endPoint x: 680, endPoint y: 171, distance: 11.7
click at [685, 175] on div at bounding box center [419, 137] width 839 height 838
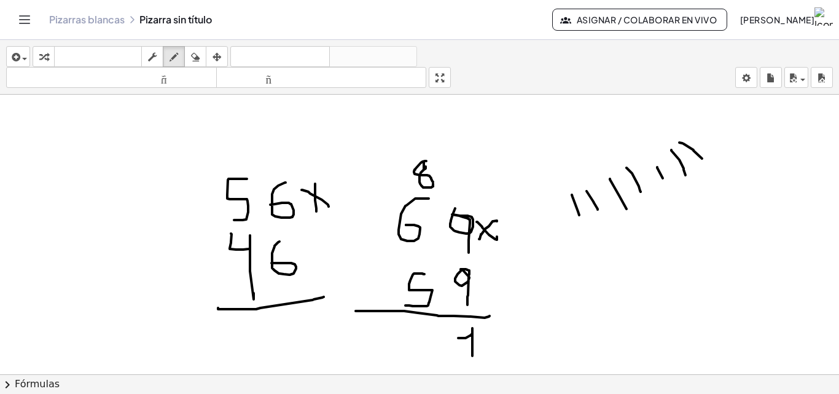
drag, startPoint x: 679, startPoint y: 142, endPoint x: 695, endPoint y: 162, distance: 25.3
click at [706, 166] on div at bounding box center [419, 137] width 839 height 838
drag, startPoint x: 722, startPoint y: 140, endPoint x: 733, endPoint y: 160, distance: 23.1
click at [733, 160] on div at bounding box center [419, 137] width 839 height 838
click at [398, 333] on div at bounding box center [419, 137] width 839 height 838
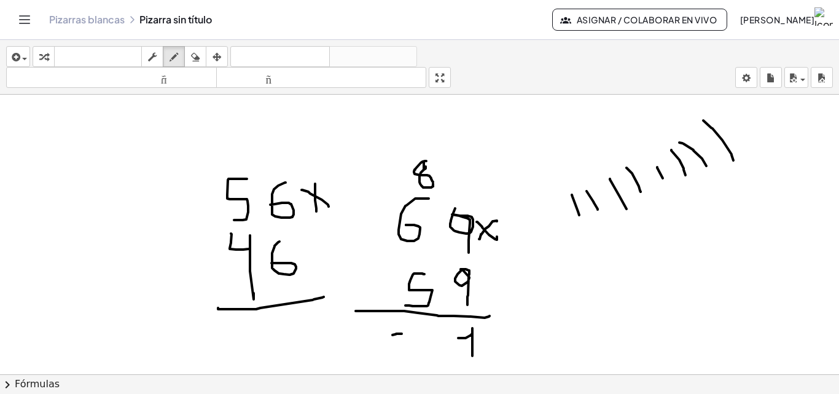
click at [392, 335] on div at bounding box center [419, 137] width 839 height 838
click at [390, 332] on div at bounding box center [419, 137] width 839 height 838
drag, startPoint x: 390, startPoint y: 332, endPoint x: 405, endPoint y: 349, distance: 22.2
click at [405, 349] on div at bounding box center [419, 137] width 839 height 838
drag, startPoint x: 379, startPoint y: 328, endPoint x: 375, endPoint y: 341, distance: 13.4
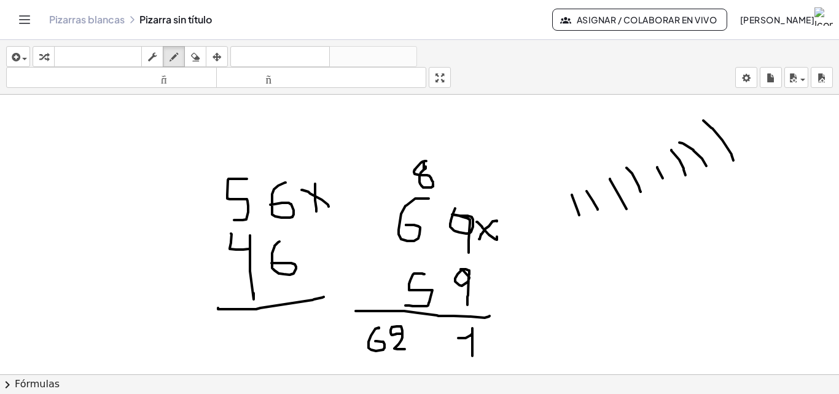
click at [375, 341] on div at bounding box center [419, 137] width 839 height 838
click at [373, 341] on div at bounding box center [419, 137] width 839 height 838
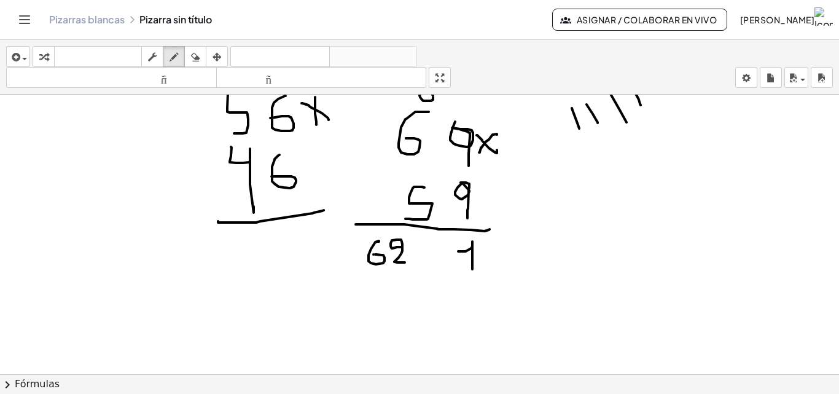
scroll to position [438, 0]
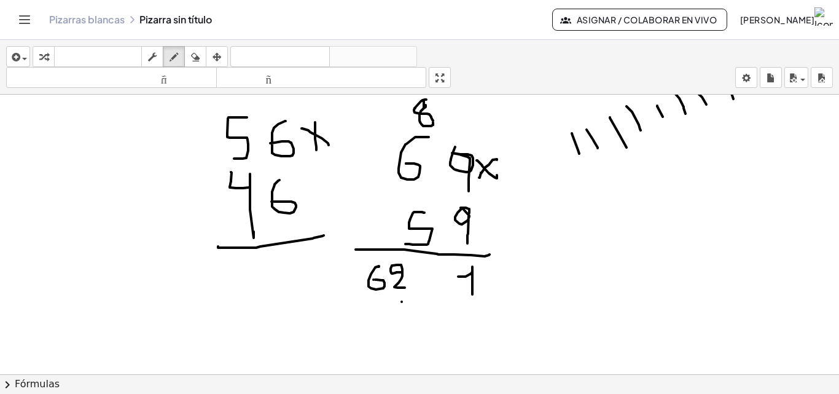
click at [402, 301] on div at bounding box center [419, 76] width 839 height 838
click at [400, 300] on div at bounding box center [419, 76] width 839 height 838
drag, startPoint x: 403, startPoint y: 301, endPoint x: 394, endPoint y: 324, distance: 25.1
click at [394, 324] on div at bounding box center [419, 76] width 839 height 838
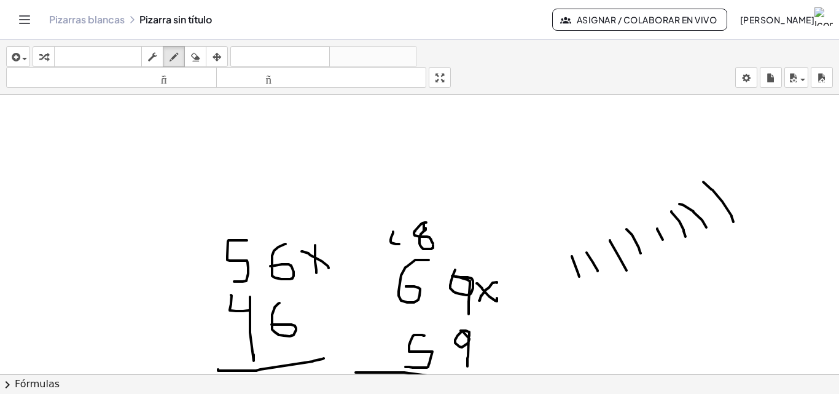
drag, startPoint x: 393, startPoint y: 231, endPoint x: 406, endPoint y: 237, distance: 14.6
click at [405, 242] on div at bounding box center [419, 199] width 839 height 838
drag, startPoint x: 406, startPoint y: 235, endPoint x: 402, endPoint y: 256, distance: 21.3
click at [402, 256] on div at bounding box center [419, 199] width 839 height 838
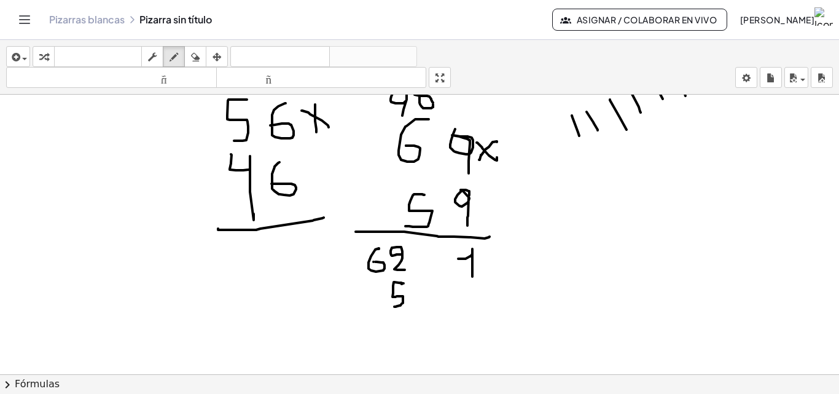
scroll to position [438, 0]
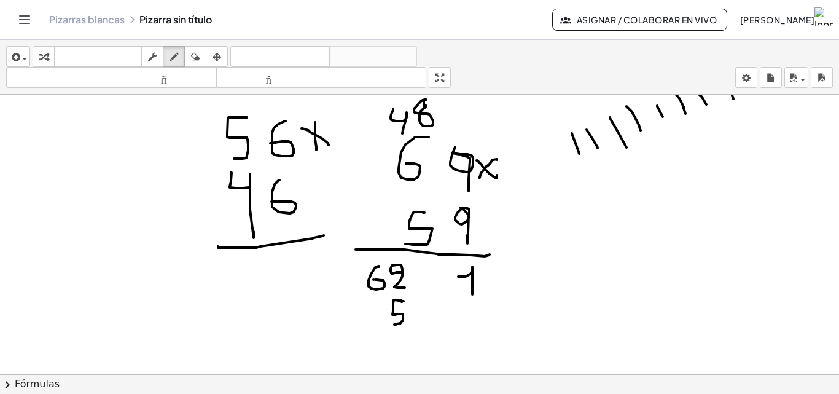
click at [365, 300] on div at bounding box center [419, 76] width 839 height 838
drag, startPoint x: 365, startPoint y: 300, endPoint x: 373, endPoint y: 310, distance: 12.7
click at [373, 310] on div at bounding box center [419, 76] width 839 height 838
drag, startPoint x: 376, startPoint y: 300, endPoint x: 371, endPoint y: 337, distance: 37.9
click at [371, 337] on div at bounding box center [419, 76] width 839 height 838
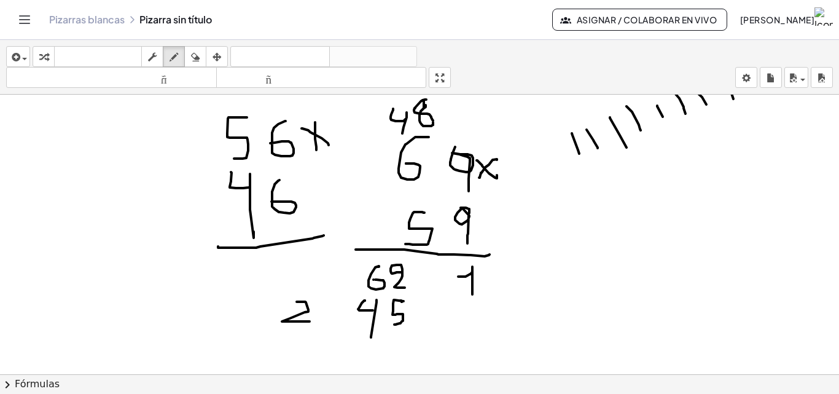
drag, startPoint x: 297, startPoint y: 301, endPoint x: 312, endPoint y: 322, distance: 25.4
click at [312, 322] on div at bounding box center [419, 76] width 839 height 838
drag, startPoint x: 311, startPoint y: 317, endPoint x: 283, endPoint y: 330, distance: 30.2
click at [283, 330] on div at bounding box center [419, 76] width 839 height 838
drag, startPoint x: 266, startPoint y: 335, endPoint x: 516, endPoint y: 325, distance: 250.1
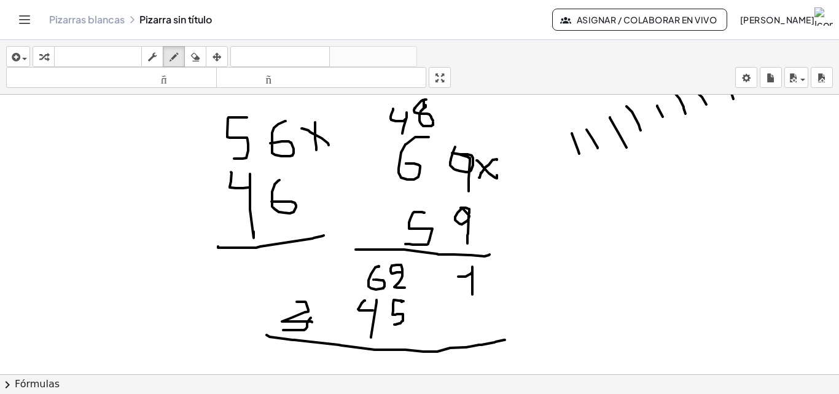
click at [514, 330] on div at bounding box center [419, 76] width 839 height 838
click at [188, 55] on div "button" at bounding box center [195, 56] width 16 height 15
click at [310, 317] on div at bounding box center [419, 76] width 839 height 838
drag, startPoint x: 306, startPoint y: 316, endPoint x: 290, endPoint y: 326, distance: 18.7
click at [290, 326] on div at bounding box center [419, 76] width 839 height 838
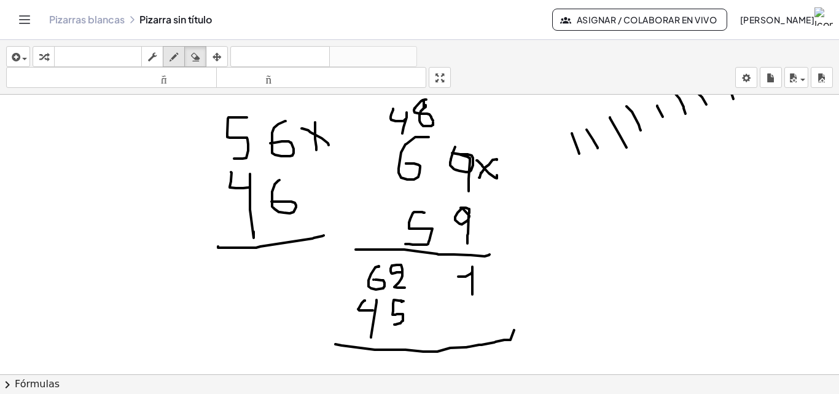
click at [173, 56] on icon "button" at bounding box center [173, 57] width 9 height 15
drag, startPoint x: 319, startPoint y: 306, endPoint x: 329, endPoint y: 335, distance: 31.3
click at [327, 333] on div at bounding box center [419, 76] width 839 height 838
drag, startPoint x: 338, startPoint y: 340, endPoint x: 308, endPoint y: 342, distance: 30.8
click at [308, 342] on div at bounding box center [419, 76] width 839 height 838
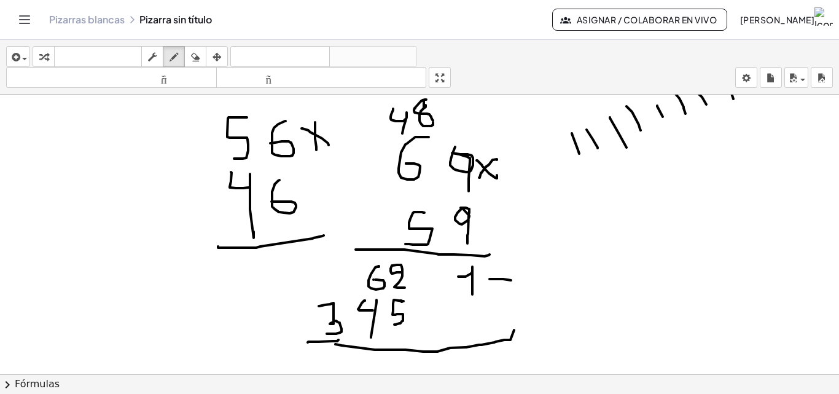
drag, startPoint x: 489, startPoint y: 279, endPoint x: 511, endPoint y: 280, distance: 21.5
click at [511, 280] on div at bounding box center [419, 76] width 839 height 838
drag, startPoint x: 499, startPoint y: 269, endPoint x: 497, endPoint y: 310, distance: 41.2
click at [497, 309] on div at bounding box center [419, 76] width 839 height 838
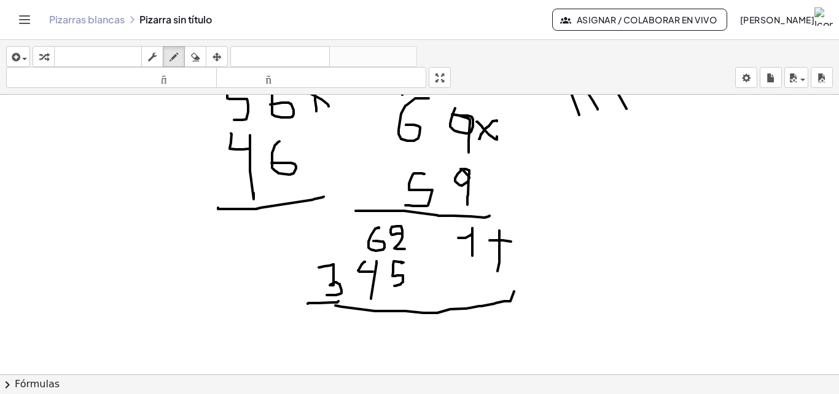
scroll to position [499, 0]
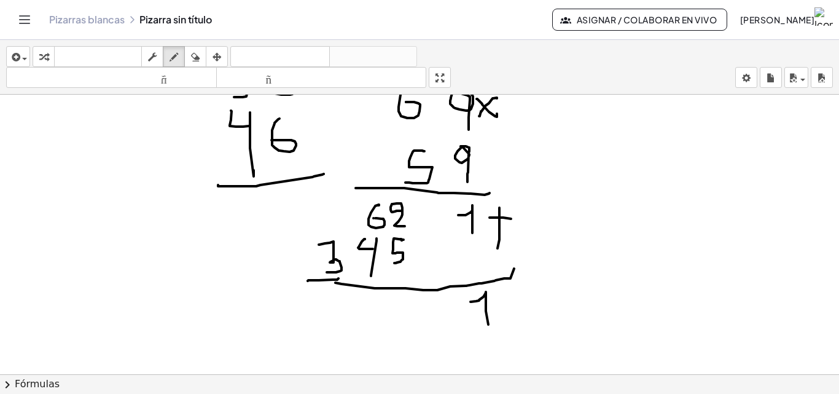
drag, startPoint x: 470, startPoint y: 301, endPoint x: 490, endPoint y: 330, distance: 34.4
click at [490, 330] on div at bounding box center [419, 14] width 839 height 838
drag, startPoint x: 400, startPoint y: 309, endPoint x: 414, endPoint y: 326, distance: 21.8
click at [414, 326] on div at bounding box center [419, 14] width 839 height 838
drag, startPoint x: 405, startPoint y: 317, endPoint x: 421, endPoint y: 314, distance: 16.3
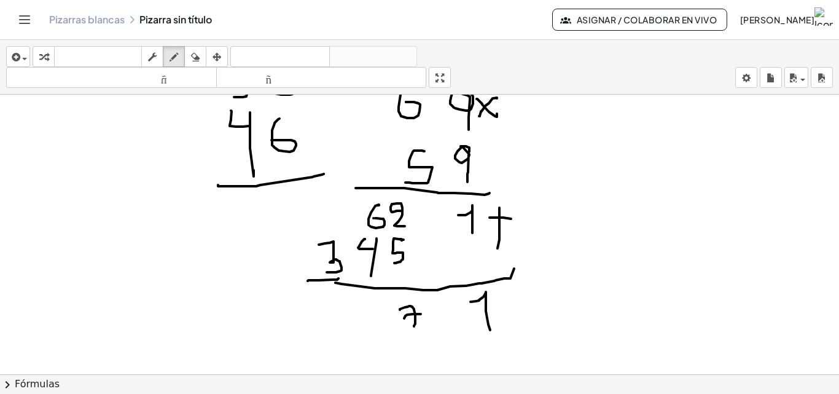
click at [421, 314] on div at bounding box center [419, 14] width 839 height 838
click at [379, 301] on div at bounding box center [419, 14] width 839 height 838
drag, startPoint x: 324, startPoint y: 229, endPoint x: 335, endPoint y: 241, distance: 16.5
click at [335, 241] on div at bounding box center [419, 14] width 839 height 838
drag, startPoint x: 327, startPoint y: 300, endPoint x: 322, endPoint y: 317, distance: 18.1
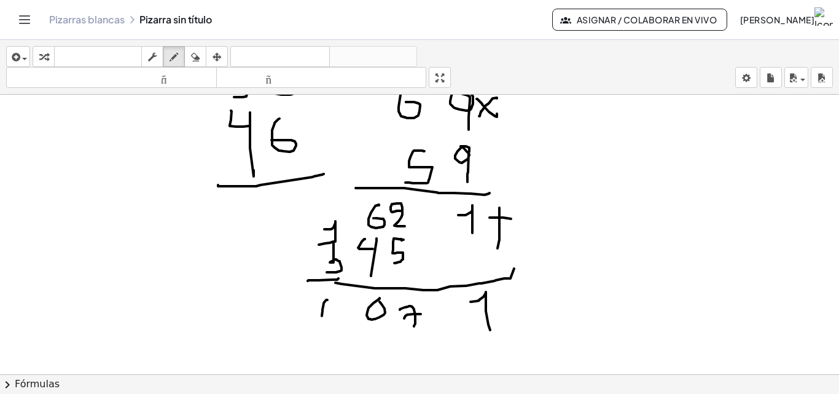
click at [322, 316] on div at bounding box center [419, 14] width 839 height 838
drag, startPoint x: 322, startPoint y: 317, endPoint x: 336, endPoint y: 316, distance: 14.7
click at [335, 316] on div at bounding box center [419, 14] width 839 height 838
drag, startPoint x: 334, startPoint y: 306, endPoint x: 328, endPoint y: 346, distance: 40.4
click at [328, 346] on div at bounding box center [419, 14] width 839 height 838
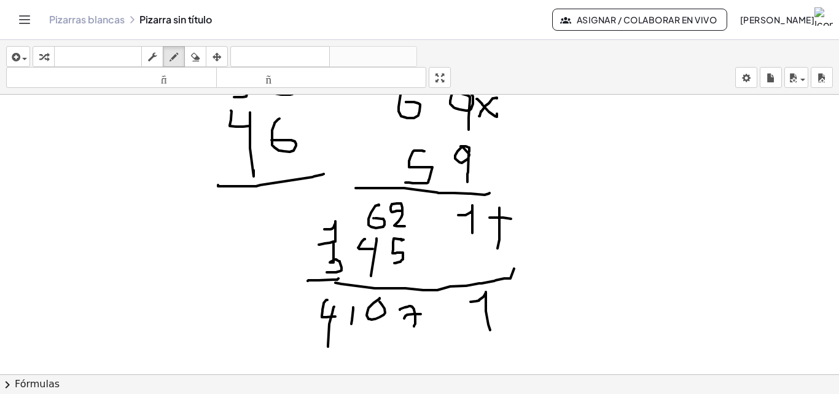
drag, startPoint x: 353, startPoint y: 307, endPoint x: 351, endPoint y: 325, distance: 18.0
click at [351, 325] on div at bounding box center [419, 14] width 839 height 838
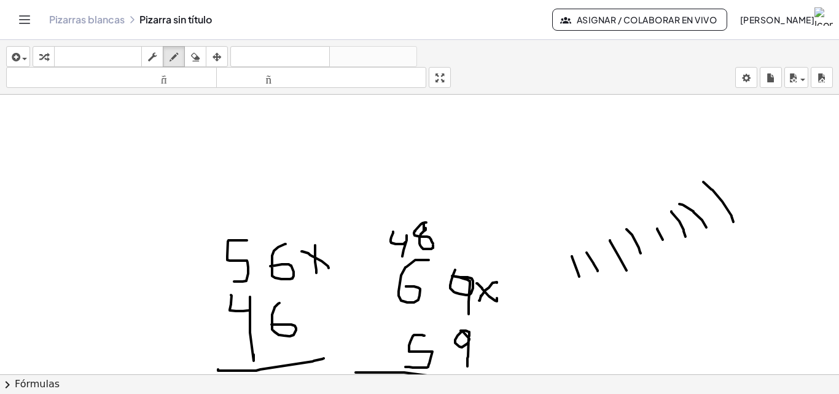
scroll to position [376, 0]
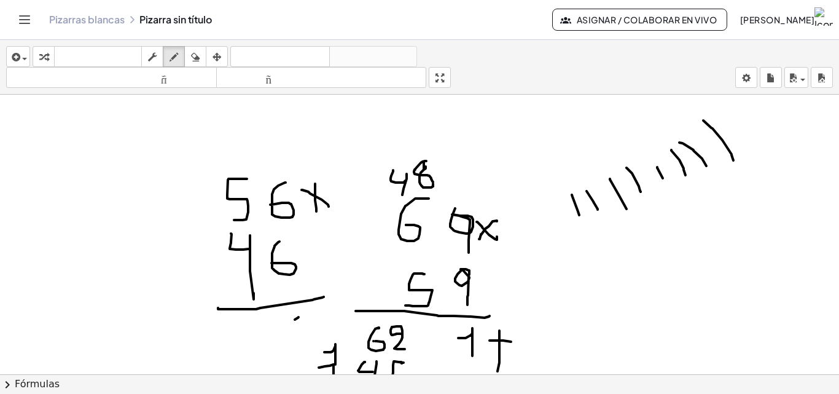
click at [295, 319] on div at bounding box center [419, 137] width 839 height 838
click at [292, 319] on div at bounding box center [419, 137] width 839 height 838
drag, startPoint x: 290, startPoint y: 319, endPoint x: 282, endPoint y: 329, distance: 12.7
click at [282, 329] on div at bounding box center [419, 137] width 839 height 838
